Goal: Navigation & Orientation: Find specific page/section

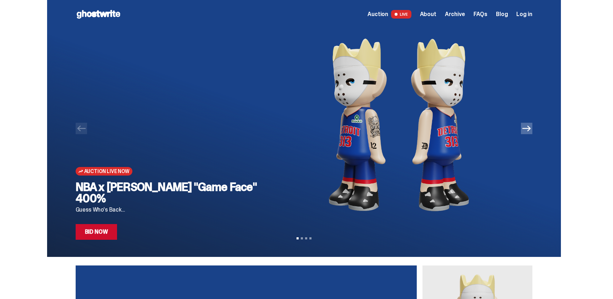
click at [532, 130] on button "Next" at bounding box center [526, 128] width 11 height 11
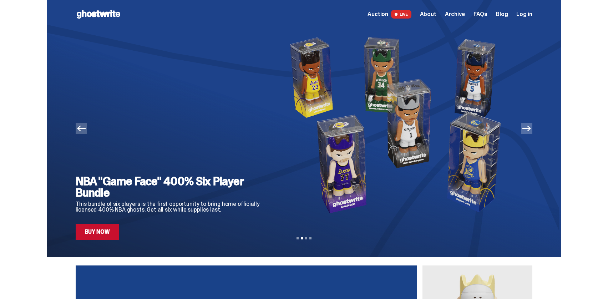
click at [531, 130] on icon "Next" at bounding box center [526, 129] width 9 height 6
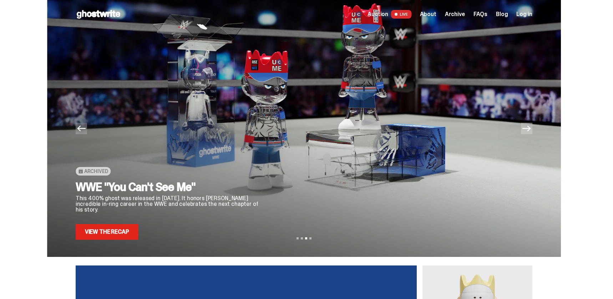
click at [531, 130] on icon "Next" at bounding box center [526, 129] width 9 height 6
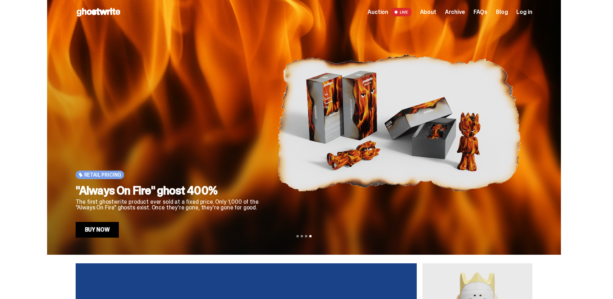
scroll to position [2, 0]
click at [387, 11] on span "Auction" at bounding box center [378, 12] width 21 height 6
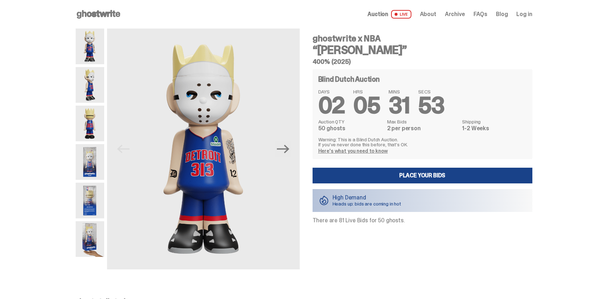
click at [436, 16] on span "About" at bounding box center [428, 14] width 16 height 6
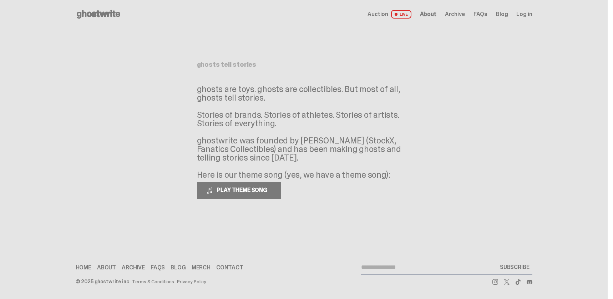
click at [455, 15] on span "Archive" at bounding box center [455, 14] width 20 height 6
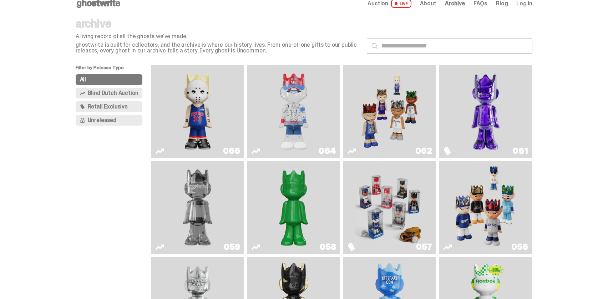
scroll to position [7, 0]
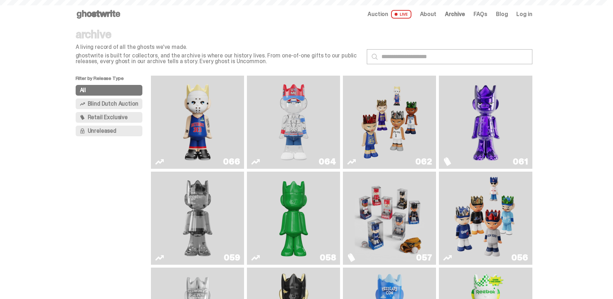
scroll to position [7, 0]
